Goal: Check status

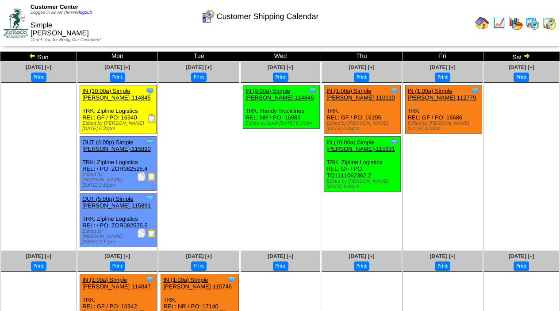
scroll to position [9, 0]
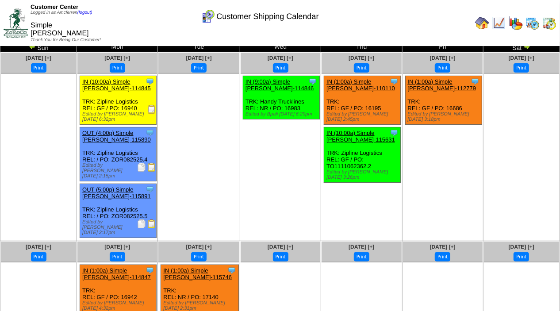
click at [527, 46] on img at bounding box center [527, 46] width 7 height 7
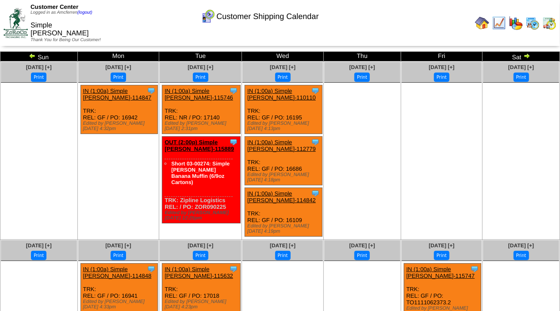
click at [32, 57] on img at bounding box center [32, 55] width 7 height 7
